Goal: Find specific page/section: Find specific page/section

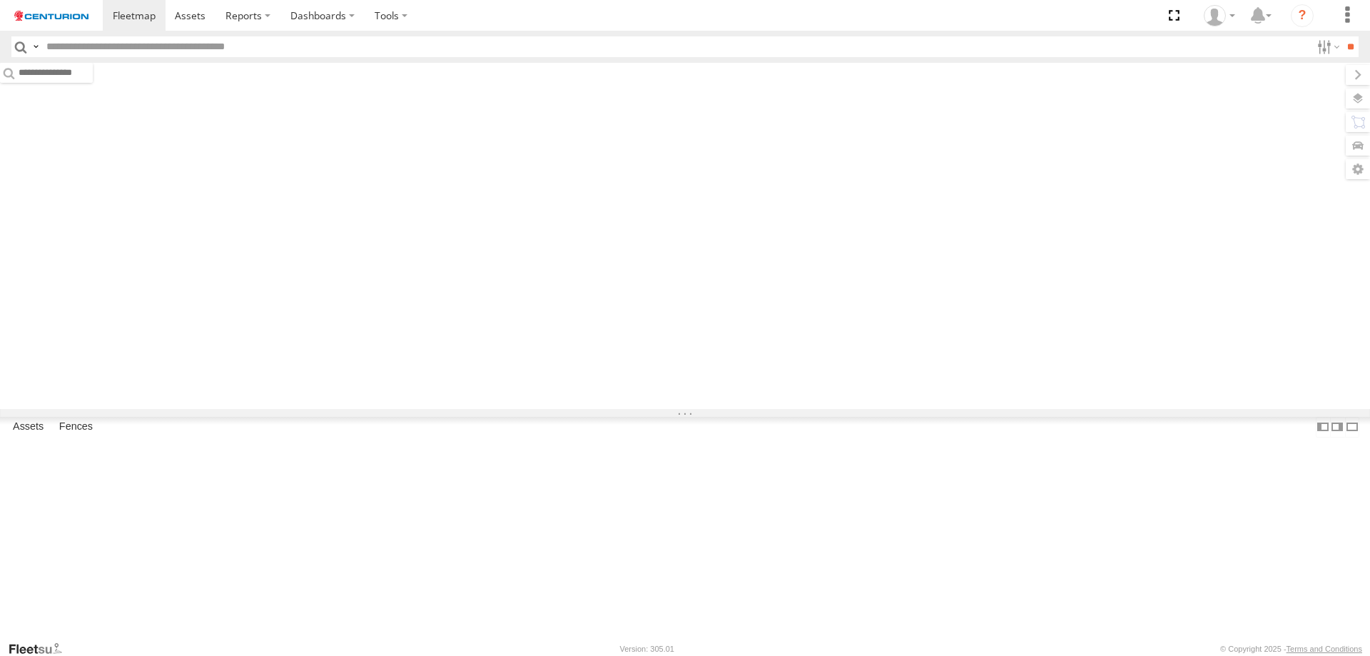
click at [153, 45] on input "text" at bounding box center [676, 46] width 1270 height 21
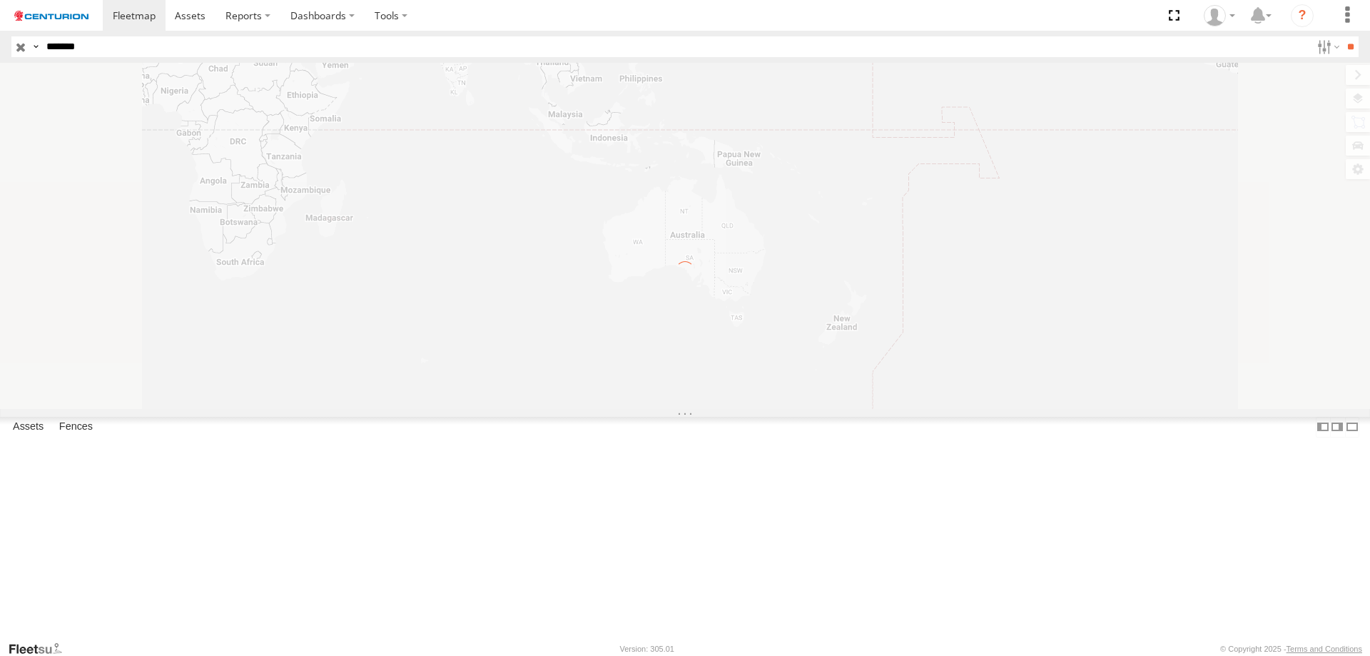
click at [1342, 36] on input "**" at bounding box center [1350, 46] width 16 height 21
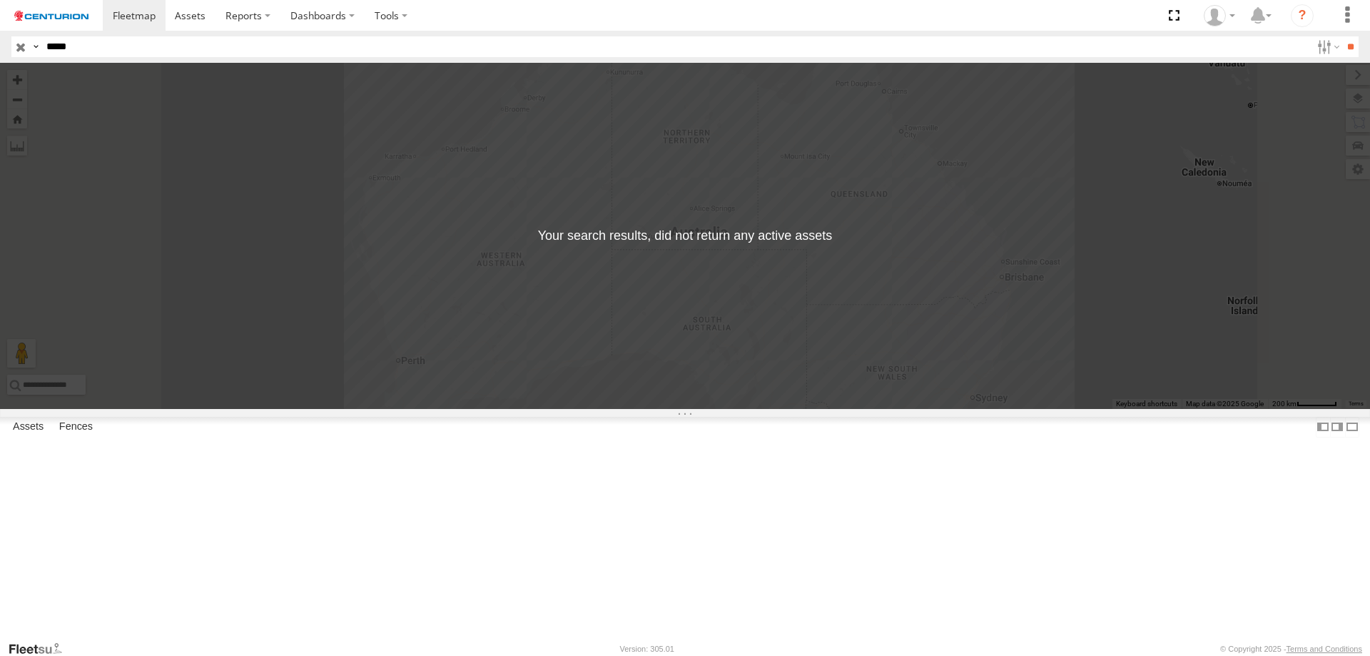
type input "*****"
click at [1342, 36] on input "**" at bounding box center [1350, 46] width 16 height 21
